Goal: Find specific page/section: Find specific page/section

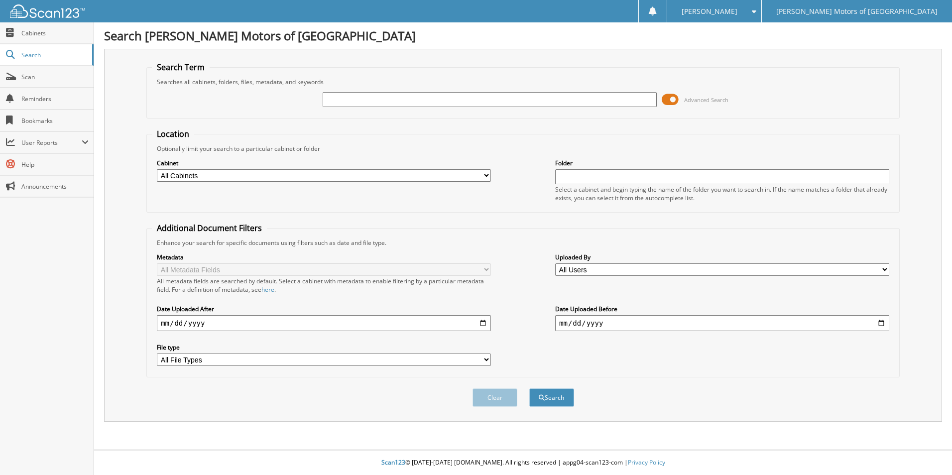
click at [440, 106] on input "text" at bounding box center [490, 99] width 334 height 15
type input "$1,297.99"
click at [529, 388] on button "Search" at bounding box center [551, 397] width 45 height 18
click at [47, 34] on span "Cabinets" at bounding box center [54, 33] width 67 height 8
